Goal: Transaction & Acquisition: Purchase product/service

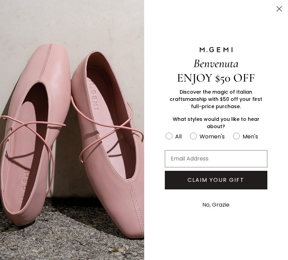
click at [277, 7] on icon "Close dialog" at bounding box center [279, 9] width 12 height 12
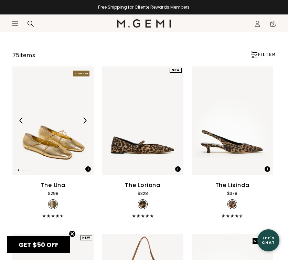
scroll to position [60, 0]
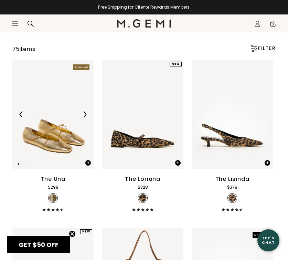
click at [86, 117] on img at bounding box center [85, 114] width 6 height 6
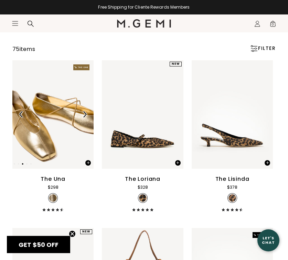
click at [86, 116] on img at bounding box center [85, 114] width 6 height 6
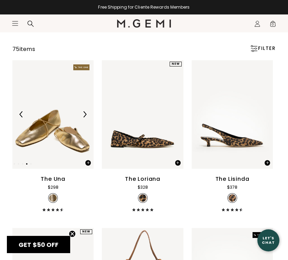
click at [86, 116] on img at bounding box center [85, 114] width 6 height 6
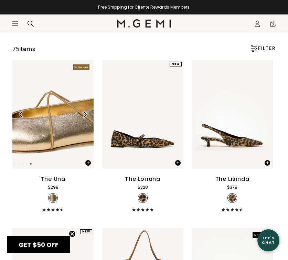
click at [86, 116] on img at bounding box center [85, 114] width 6 height 6
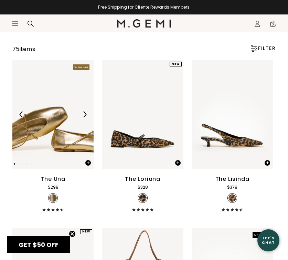
click at [86, 116] on img at bounding box center [85, 114] width 6 height 6
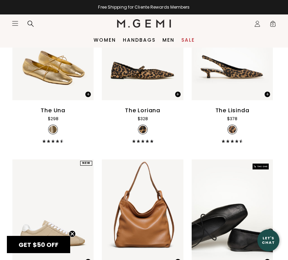
scroll to position [0, 0]
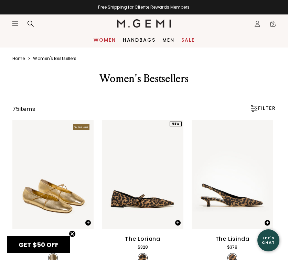
click at [107, 37] on link "Women" at bounding box center [105, 40] width 22 height 6
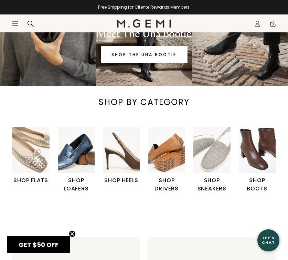
scroll to position [85, 0]
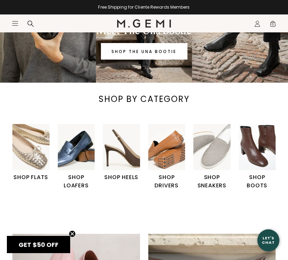
click at [64, 147] on img "2 / 6" at bounding box center [76, 147] width 37 height 46
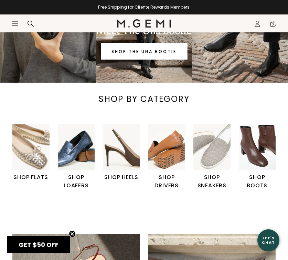
scroll to position [0, 0]
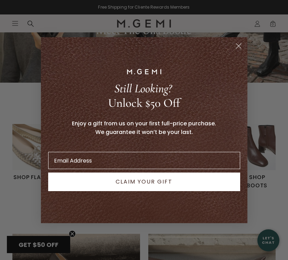
click at [235, 45] on circle "Close dialog" at bounding box center [238, 45] width 11 height 11
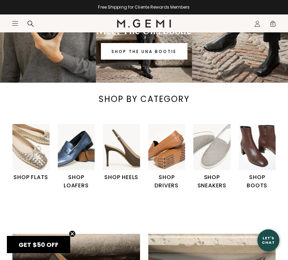
click at [77, 179] on h1 "SHOP LOAFERS" at bounding box center [76, 181] width 37 height 17
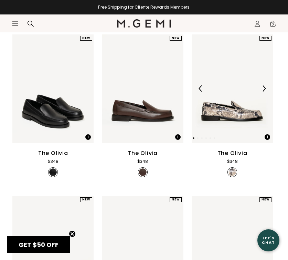
click at [266, 90] on img at bounding box center [264, 88] width 6 height 6
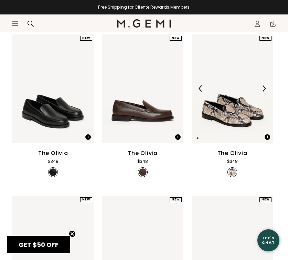
click at [266, 90] on img at bounding box center [264, 88] width 6 height 6
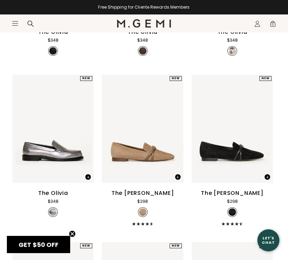
scroll to position [213, 0]
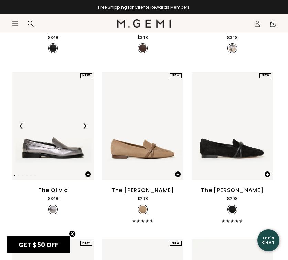
click at [84, 128] on img at bounding box center [85, 126] width 6 height 6
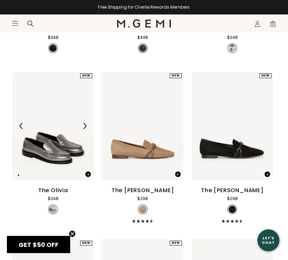
click at [84, 128] on img at bounding box center [85, 126] width 6 height 6
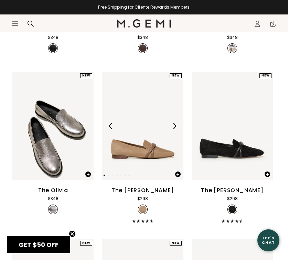
click at [176, 128] on img at bounding box center [174, 126] width 6 height 6
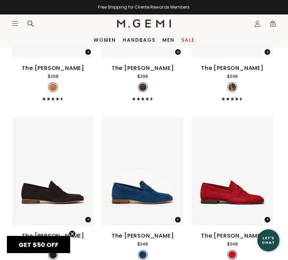
scroll to position [407, 0]
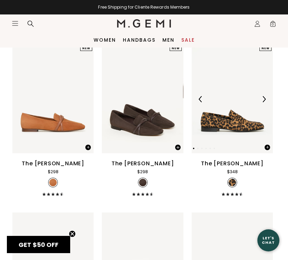
click at [265, 98] on img at bounding box center [264, 99] width 6 height 6
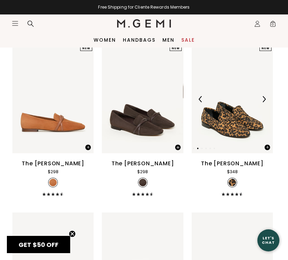
click at [265, 98] on img at bounding box center [264, 99] width 6 height 6
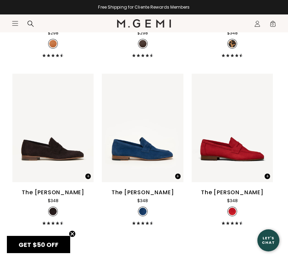
scroll to position [556, 0]
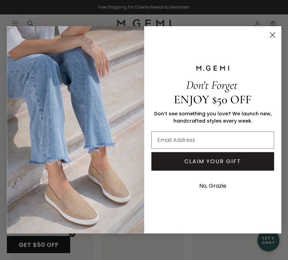
click at [270, 30] on circle "Close dialog" at bounding box center [272, 34] width 11 height 11
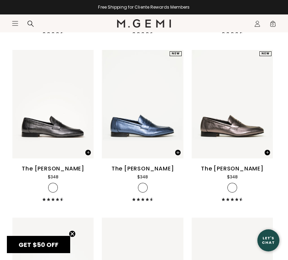
scroll to position [906, 0]
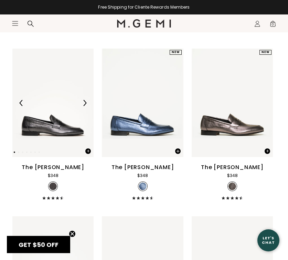
click at [85, 104] on img at bounding box center [85, 103] width 6 height 6
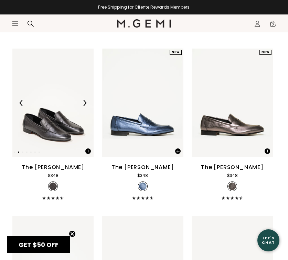
click at [85, 104] on img at bounding box center [85, 103] width 6 height 6
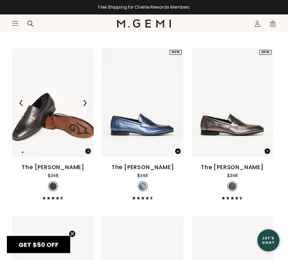
click at [85, 104] on img at bounding box center [85, 103] width 6 height 6
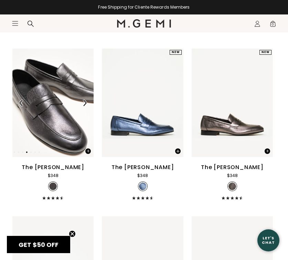
click at [85, 104] on img at bounding box center [85, 103] width 6 height 6
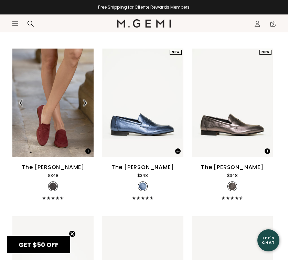
click at [85, 104] on img at bounding box center [85, 103] width 6 height 6
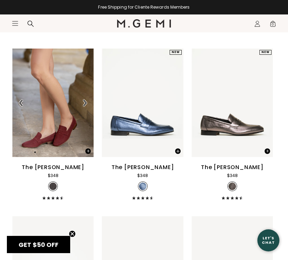
click at [85, 104] on img at bounding box center [85, 103] width 6 height 6
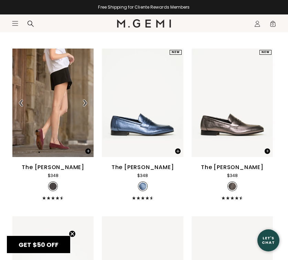
click at [85, 104] on img at bounding box center [85, 103] width 6 height 6
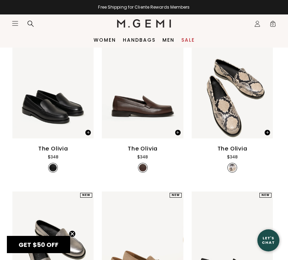
scroll to position [0, 0]
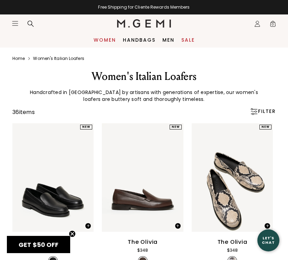
click at [105, 41] on link "Women" at bounding box center [105, 40] width 22 height 6
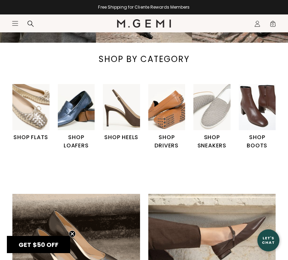
click at [36, 106] on img "1 / 6" at bounding box center [30, 107] width 37 height 46
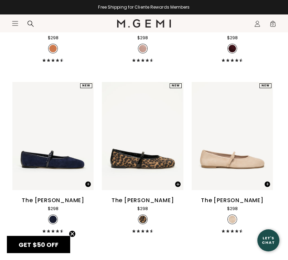
scroll to position [1219, 0]
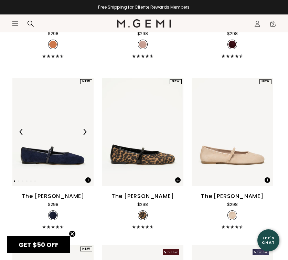
click at [85, 134] on img at bounding box center [85, 132] width 6 height 6
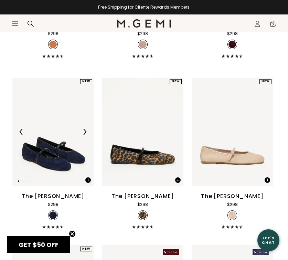
click at [85, 134] on img at bounding box center [85, 132] width 6 height 6
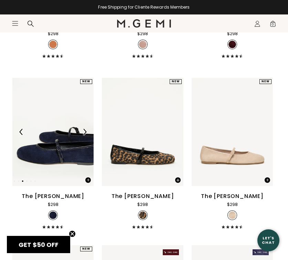
click at [85, 134] on img at bounding box center [85, 132] width 6 height 6
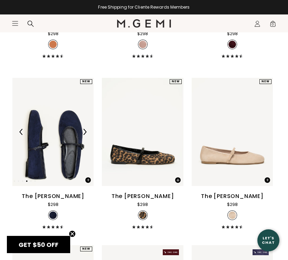
click at [85, 134] on img at bounding box center [85, 132] width 6 height 6
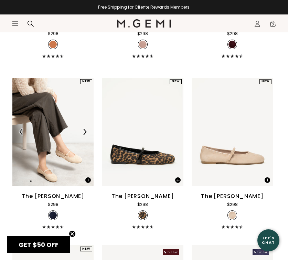
click at [85, 134] on img at bounding box center [85, 132] width 6 height 6
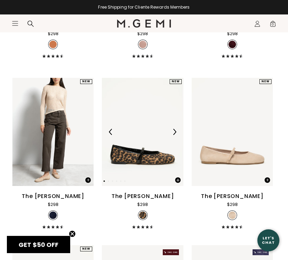
click at [176, 133] on img at bounding box center [174, 132] width 6 height 6
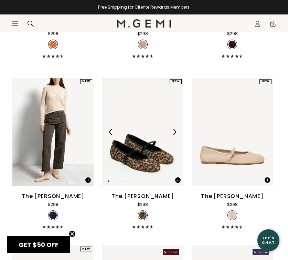
click at [176, 132] on img at bounding box center [174, 132] width 6 height 6
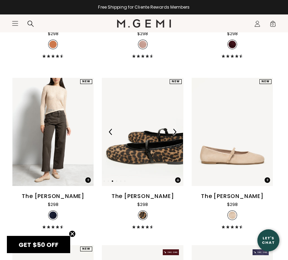
click at [176, 132] on img at bounding box center [174, 132] width 6 height 6
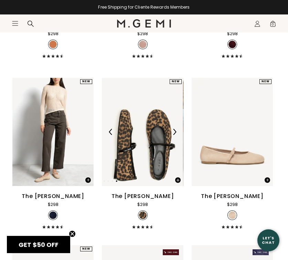
click at [176, 132] on img at bounding box center [174, 132] width 6 height 6
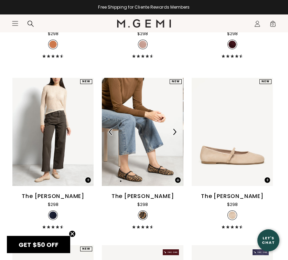
click at [176, 132] on img at bounding box center [174, 132] width 6 height 6
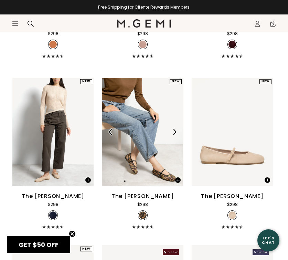
click at [176, 132] on img at bounding box center [174, 132] width 6 height 6
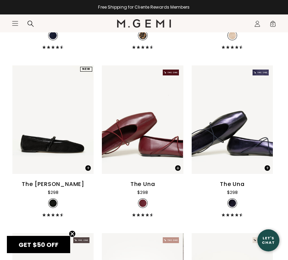
scroll to position [1408, 0]
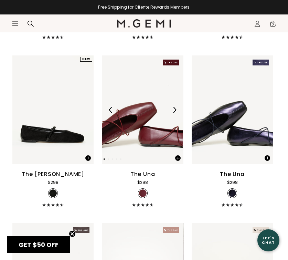
click at [174, 112] on img at bounding box center [174, 110] width 6 height 6
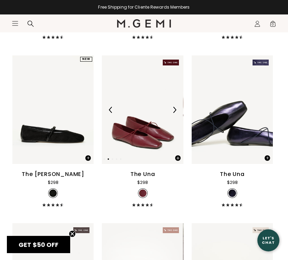
click at [174, 112] on img at bounding box center [174, 110] width 6 height 6
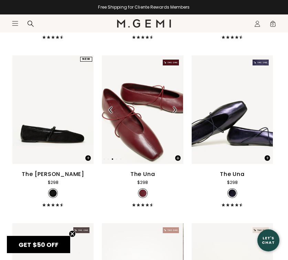
click at [174, 112] on img at bounding box center [174, 110] width 6 height 6
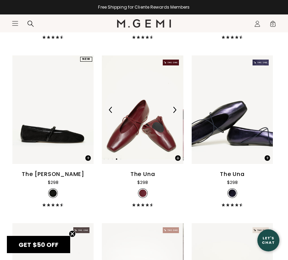
click at [174, 112] on img at bounding box center [174, 110] width 6 height 6
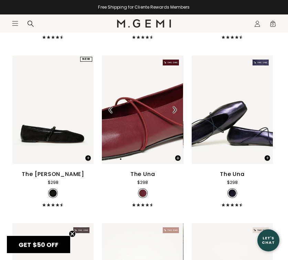
click at [111, 108] on img at bounding box center [111, 110] width 6 height 6
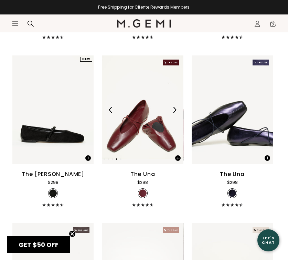
click at [175, 109] on img at bounding box center [174, 110] width 6 height 6
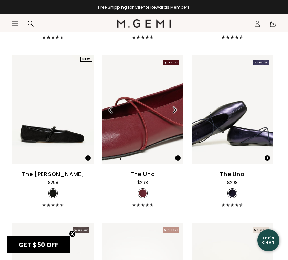
click at [175, 109] on img at bounding box center [174, 110] width 6 height 6
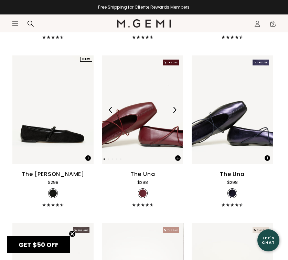
click at [175, 109] on img at bounding box center [174, 110] width 6 height 6
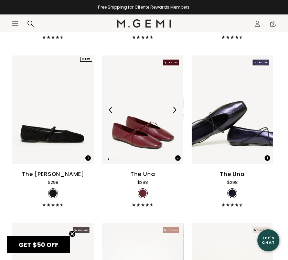
click at [175, 109] on img at bounding box center [174, 110] width 6 height 6
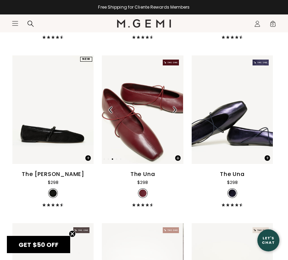
click at [175, 109] on img at bounding box center [174, 110] width 6 height 6
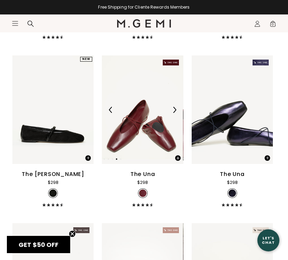
click at [175, 109] on img at bounding box center [174, 110] width 6 height 6
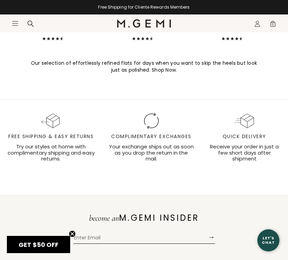
scroll to position [4260, 0]
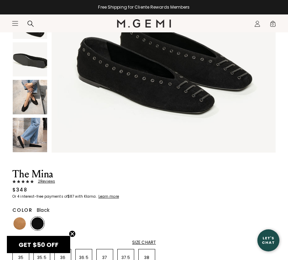
scroll to position [172, 0]
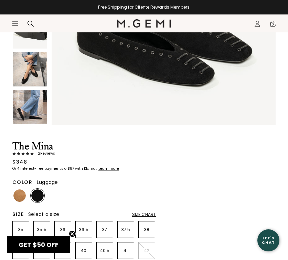
click at [17, 198] on img at bounding box center [19, 195] width 12 height 12
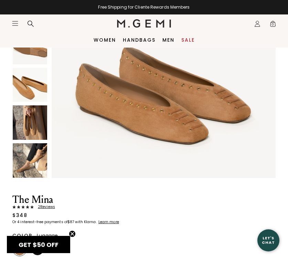
scroll to position [95, 0]
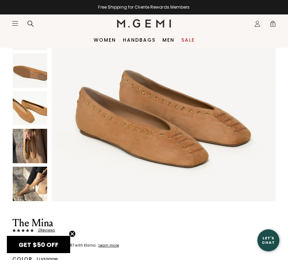
click at [26, 155] on img at bounding box center [30, 146] width 34 height 34
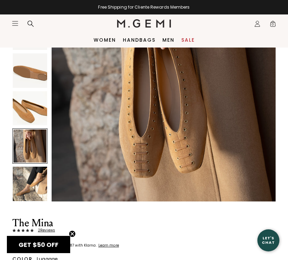
click at [22, 185] on img at bounding box center [30, 184] width 34 height 34
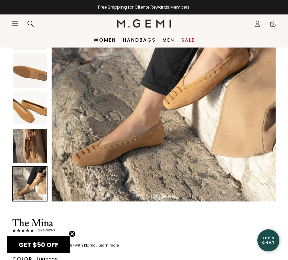
click at [33, 86] on img at bounding box center [30, 70] width 34 height 34
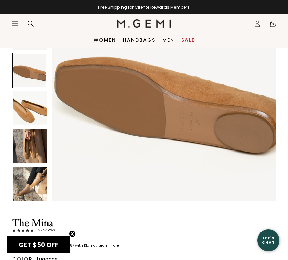
click at [27, 159] on img at bounding box center [30, 146] width 34 height 34
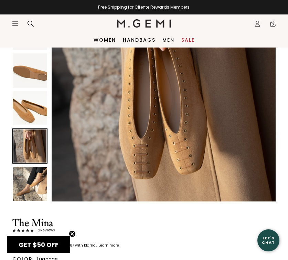
scroll to position [924, 0]
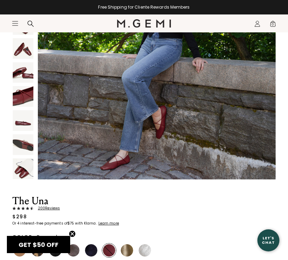
click at [131, 209] on div "200 Review s" at bounding box center [84, 208] width 144 height 4
